Goal: Information Seeking & Learning: Learn about a topic

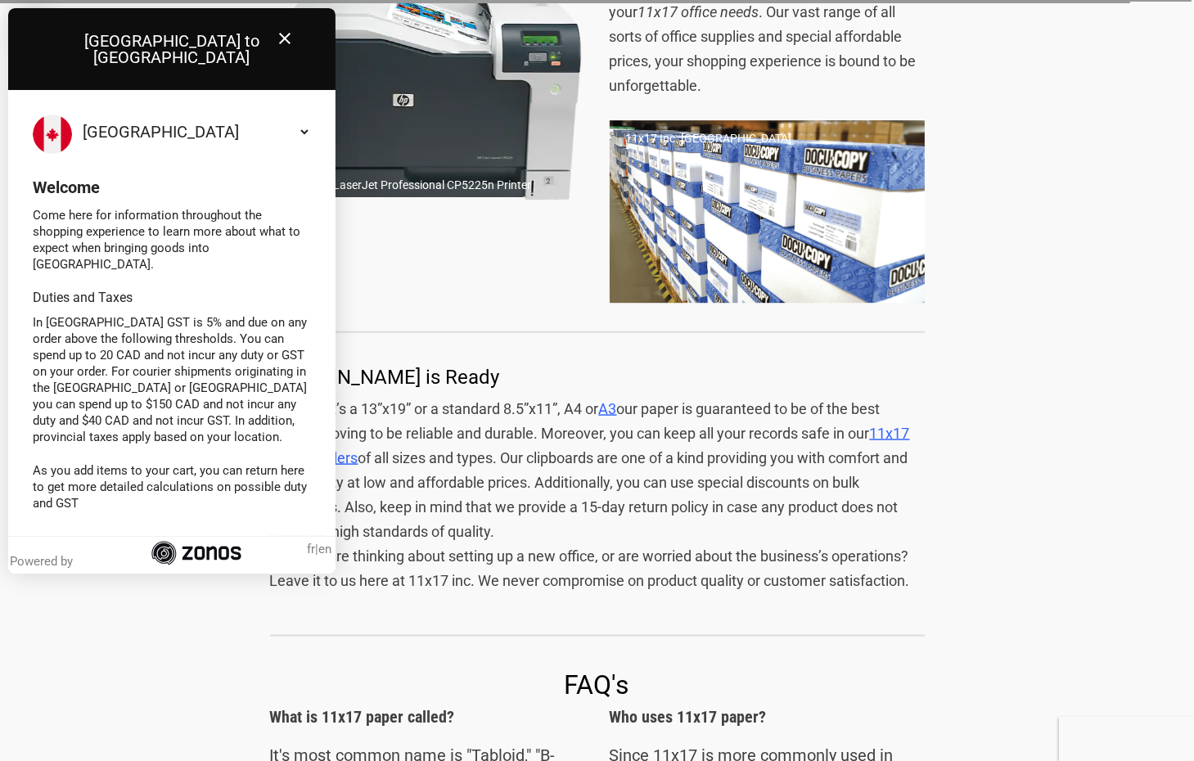
scroll to position [1963, 0]
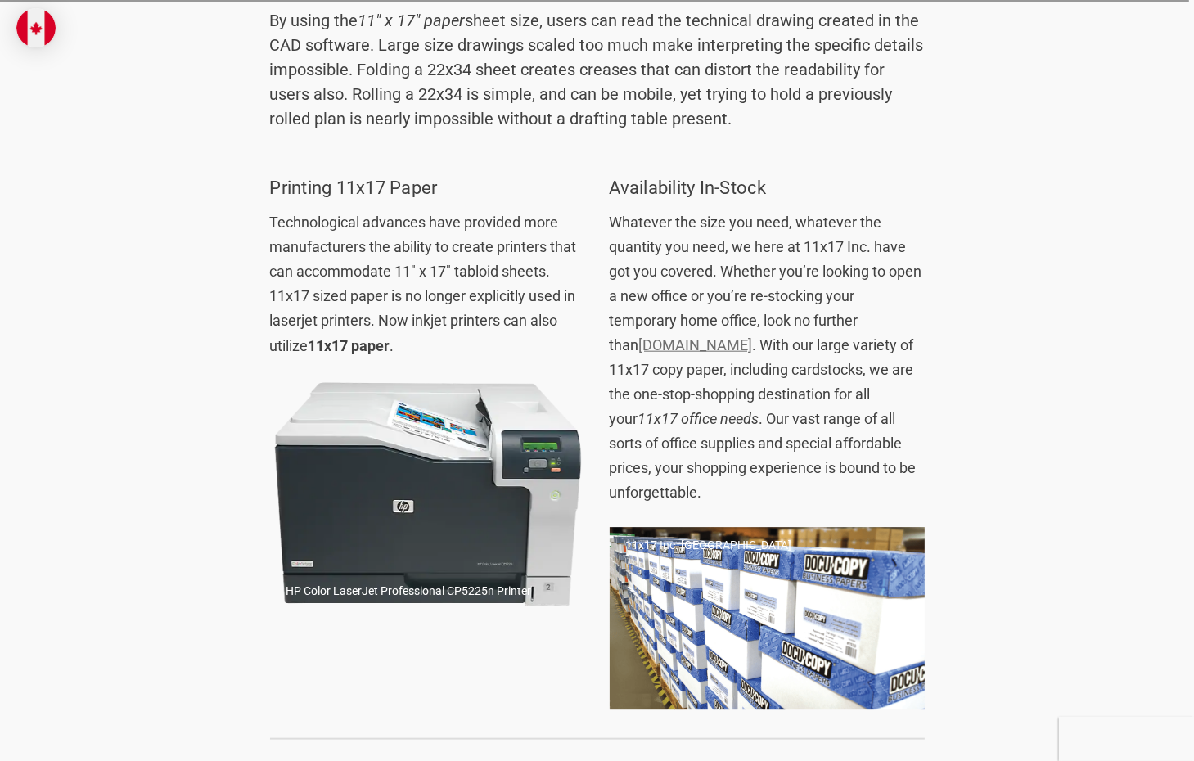
scroll to position [1555, 0]
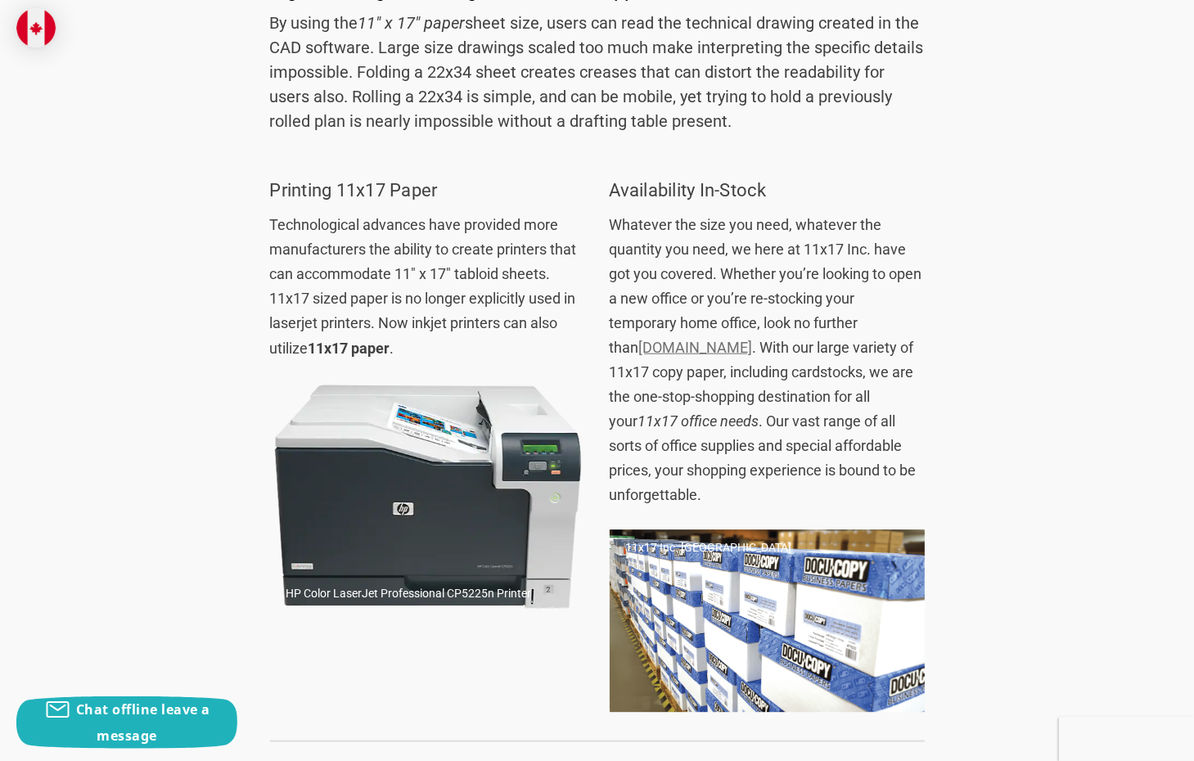
click at [451, 596] on img at bounding box center [427, 497] width 315 height 239
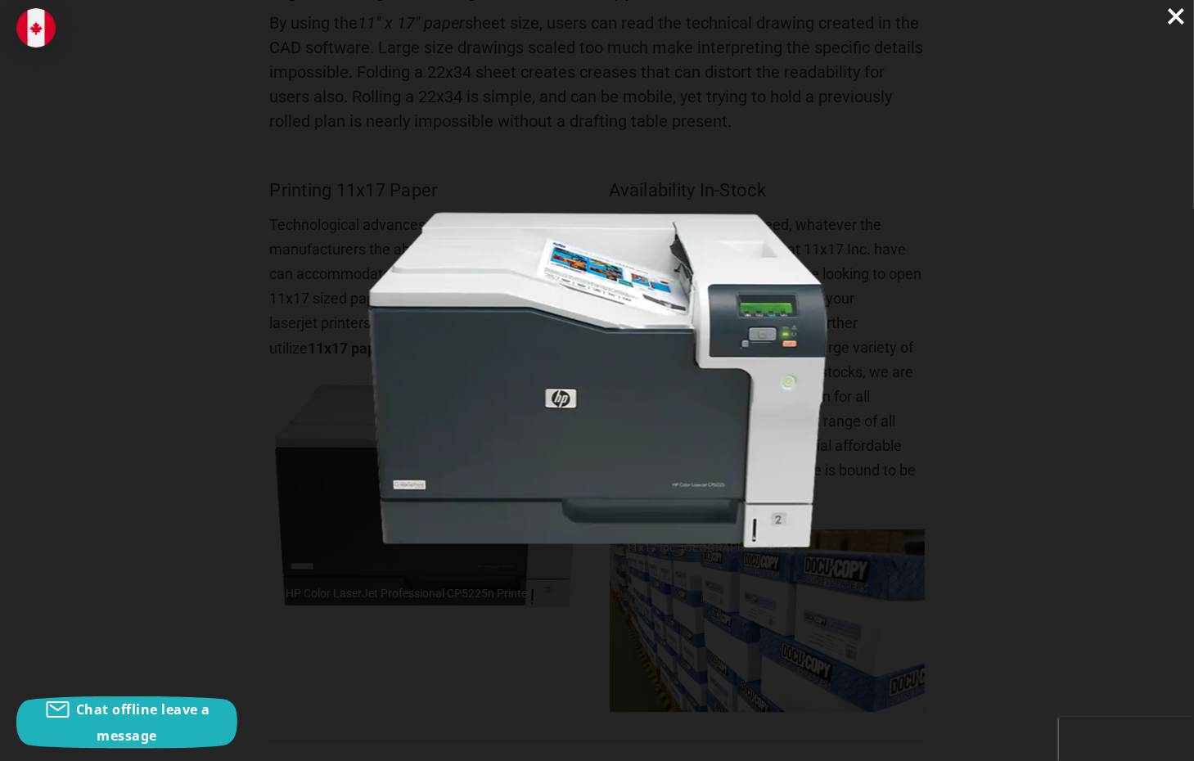
click at [650, 416] on img at bounding box center [597, 381] width 472 height 358
click at [1177, 24] on span "×" at bounding box center [1176, 16] width 20 height 33
